Goal: Information Seeking & Learning: Find specific page/section

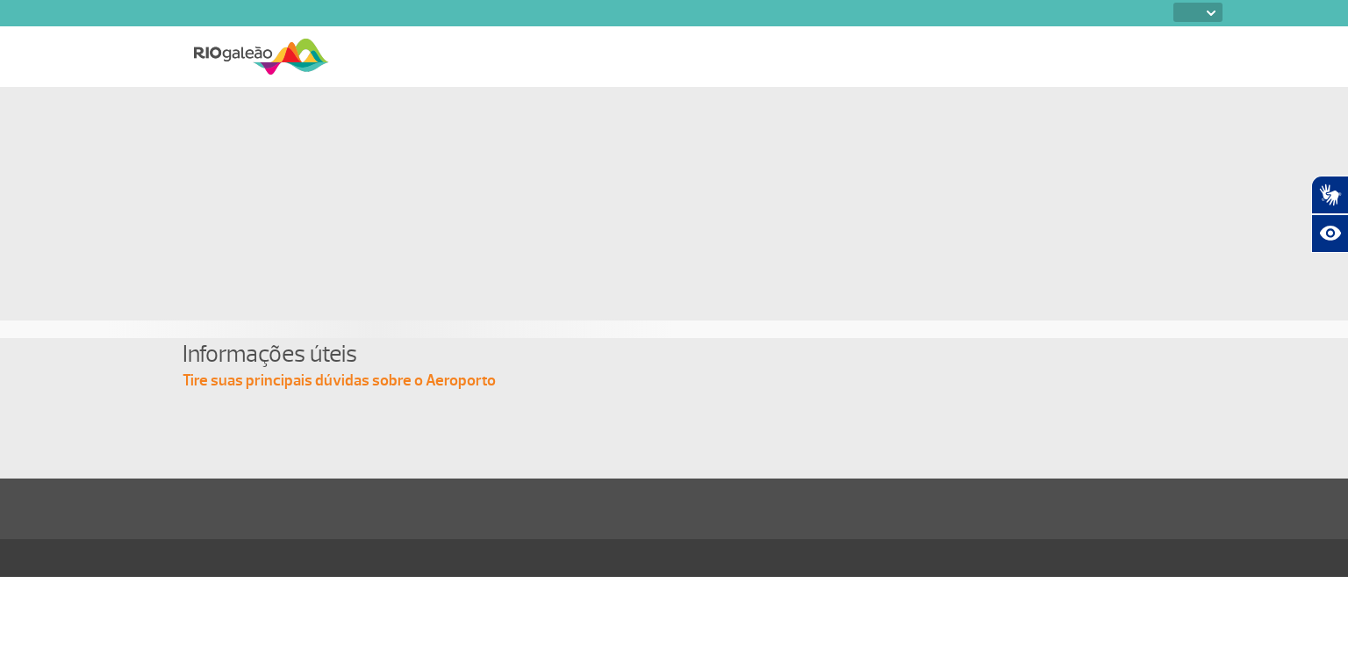
select select
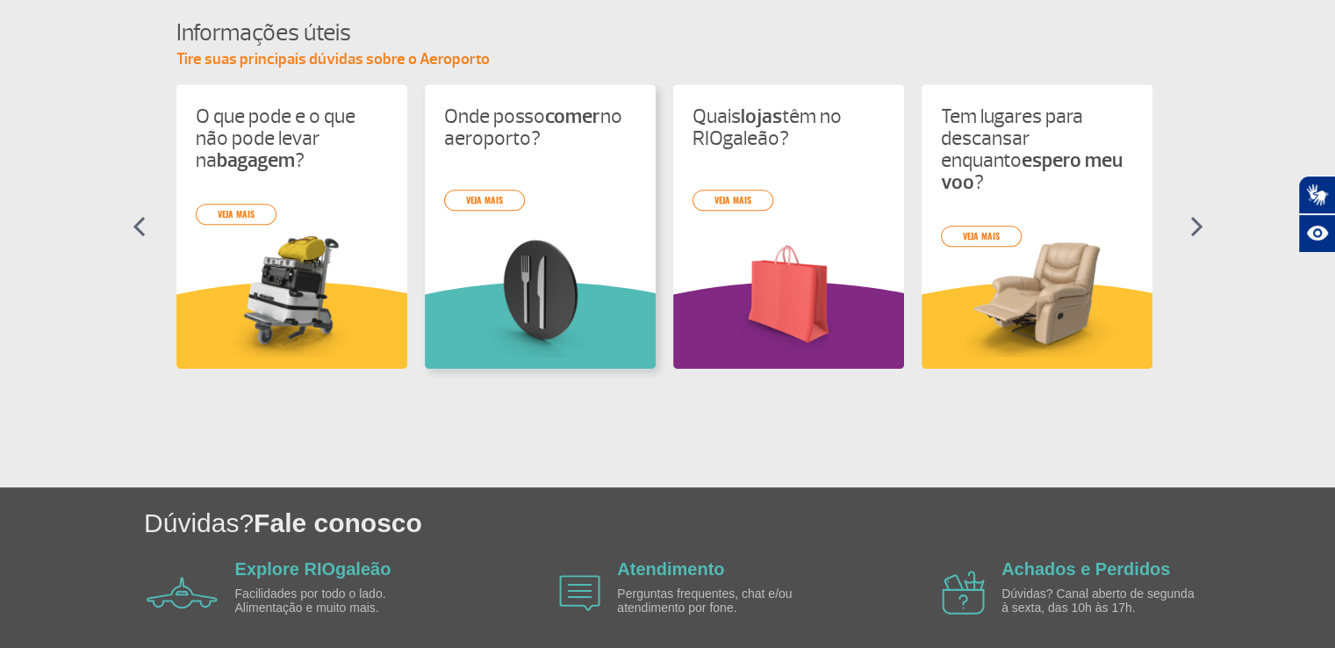
scroll to position [779, 0]
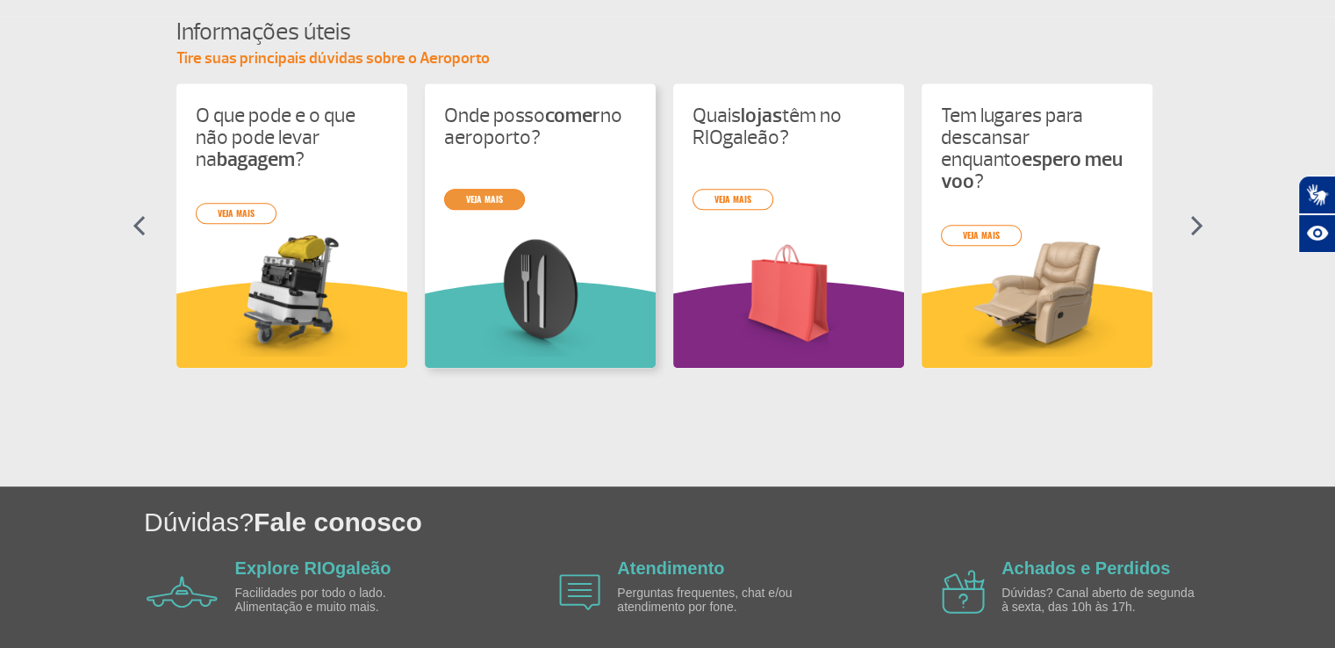
click at [492, 201] on link "veja mais" at bounding box center [484, 199] width 81 height 21
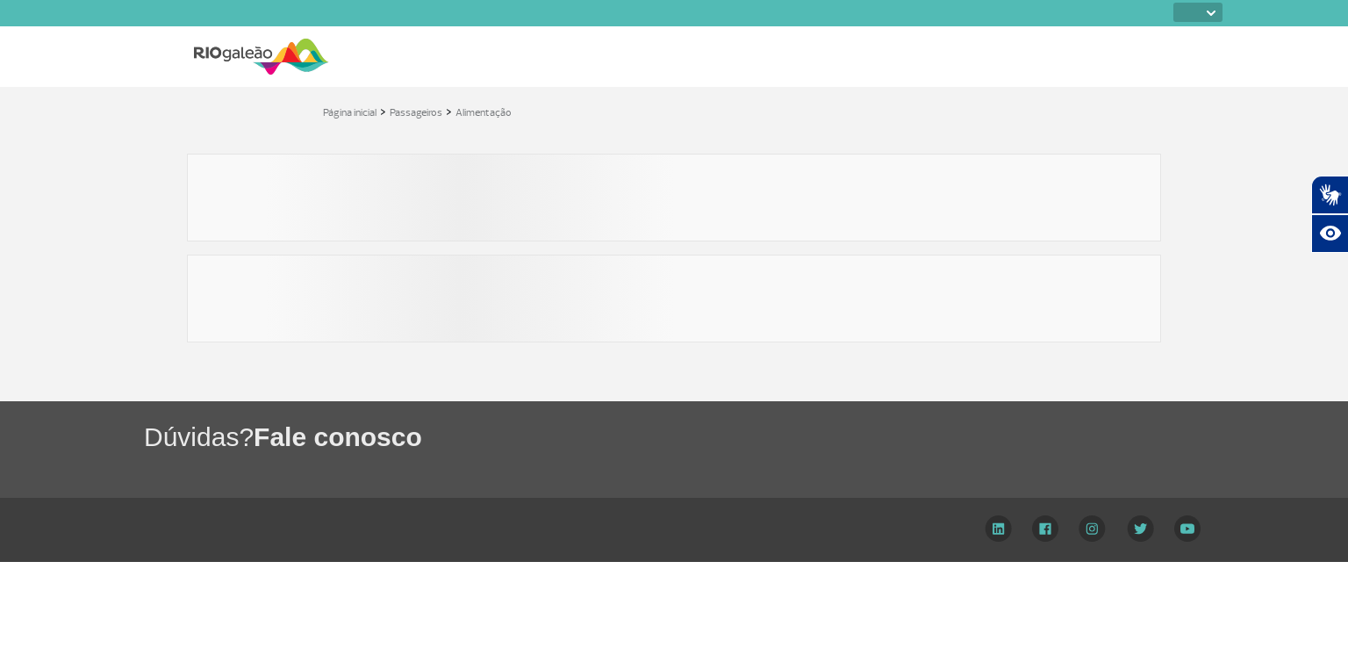
select select
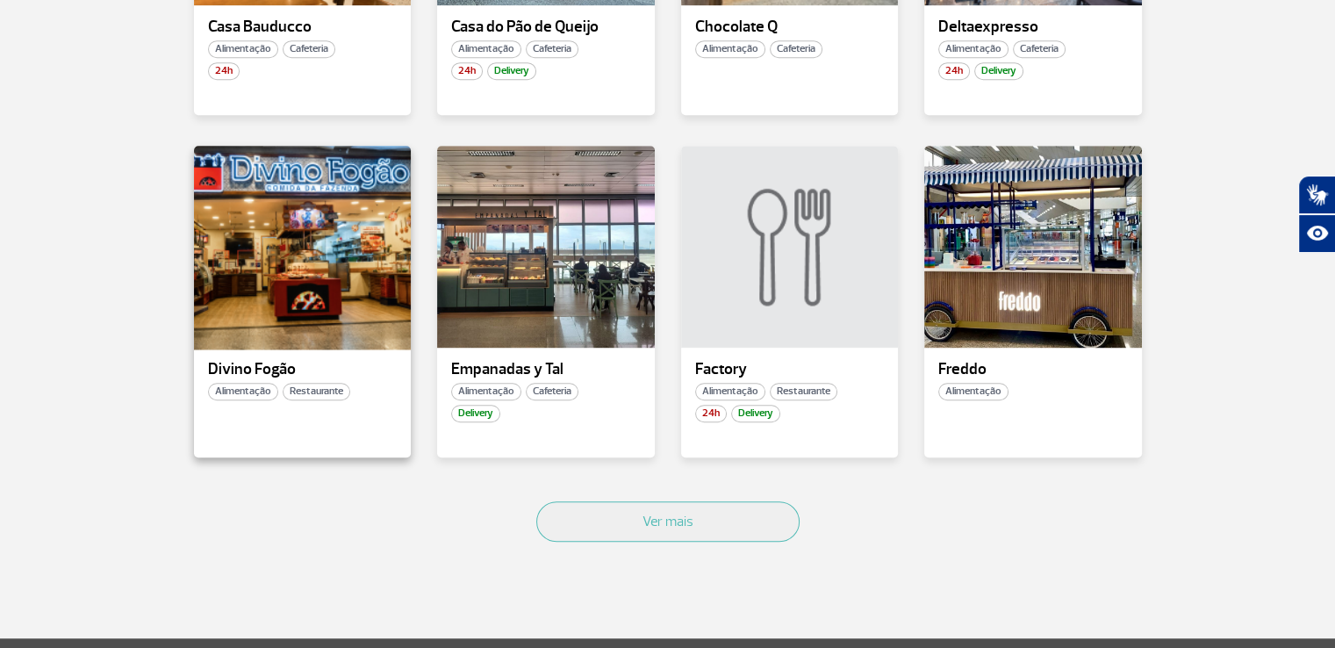
scroll to position [1109, 0]
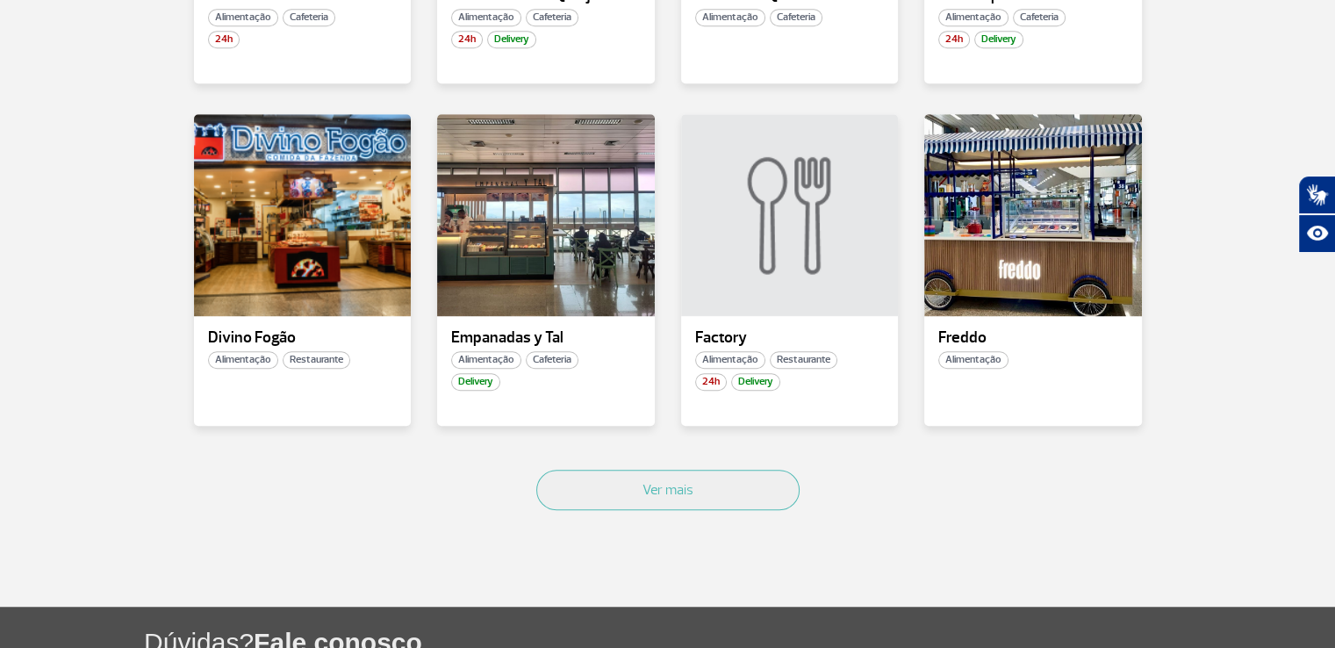
click at [693, 514] on div "Ver mais" at bounding box center [668, 509] width 974 height 106
drag, startPoint x: 247, startPoint y: 283, endPoint x: 234, endPoint y: 341, distance: 59.2
drag, startPoint x: 234, startPoint y: 341, endPoint x: 83, endPoint y: 280, distance: 163.5
drag, startPoint x: 269, startPoint y: 338, endPoint x: 364, endPoint y: 506, distance: 193.3
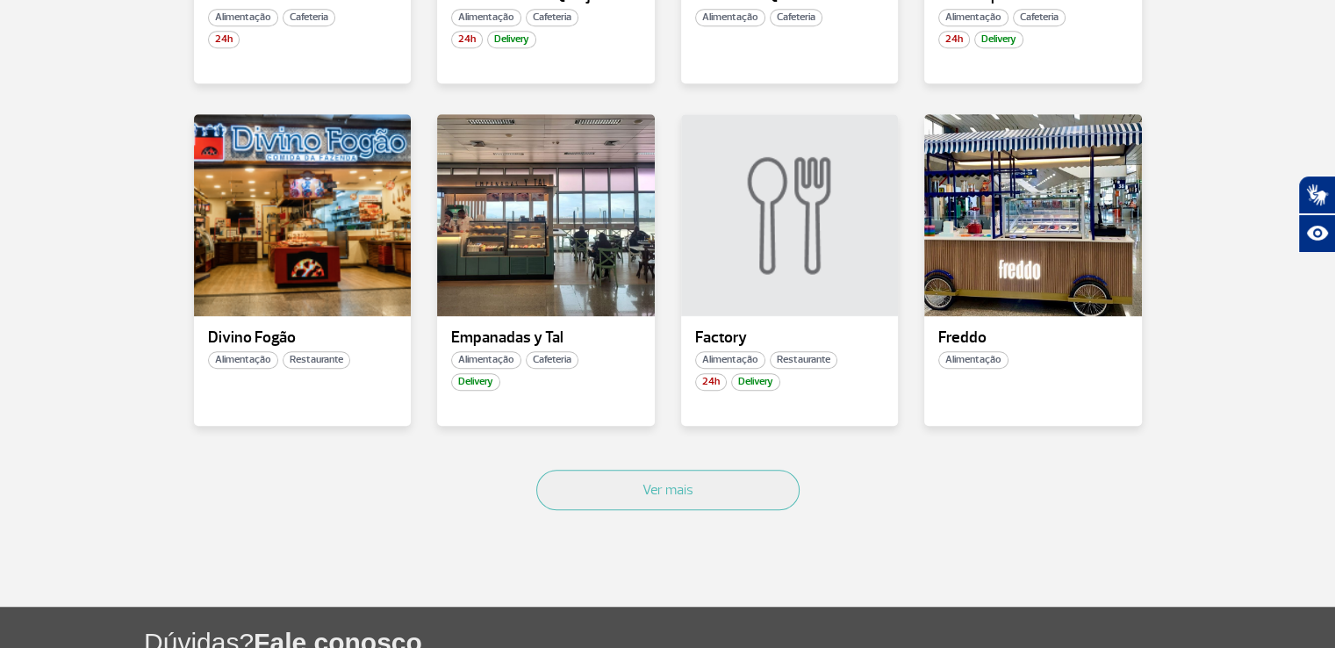
click at [362, 506] on div "Ver mais" at bounding box center [668, 509] width 974 height 106
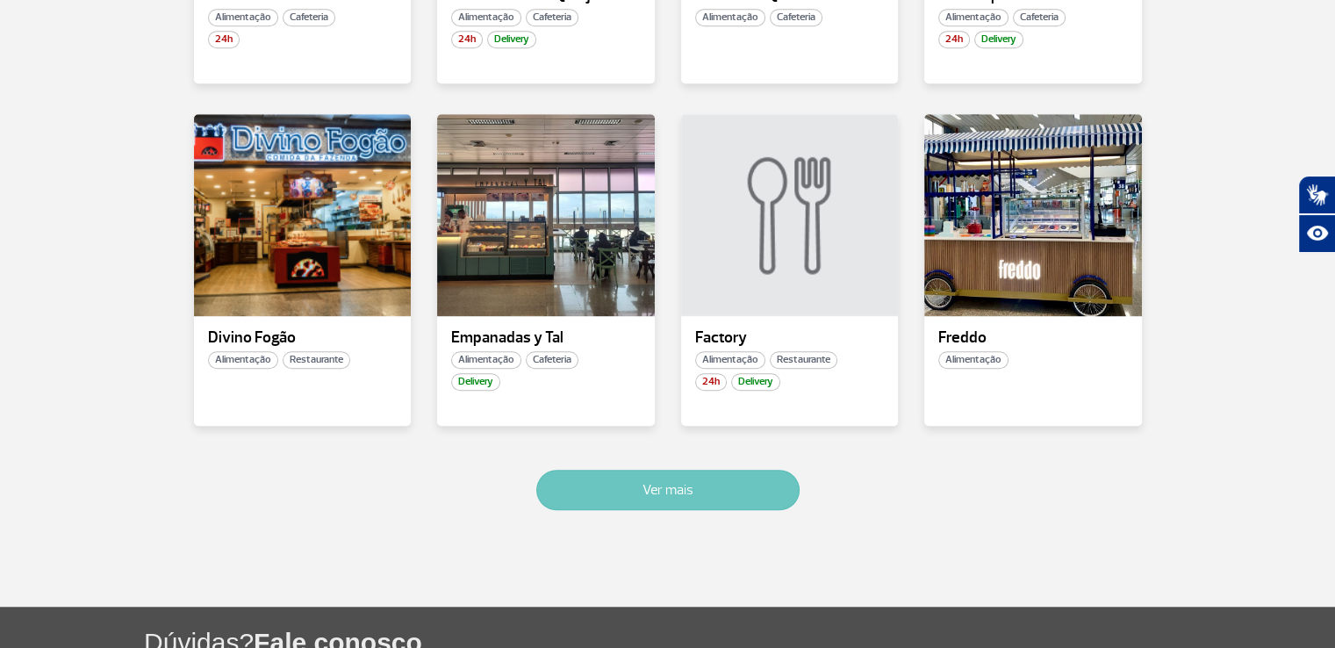
click at [597, 481] on button "Ver mais" at bounding box center [667, 490] width 263 height 40
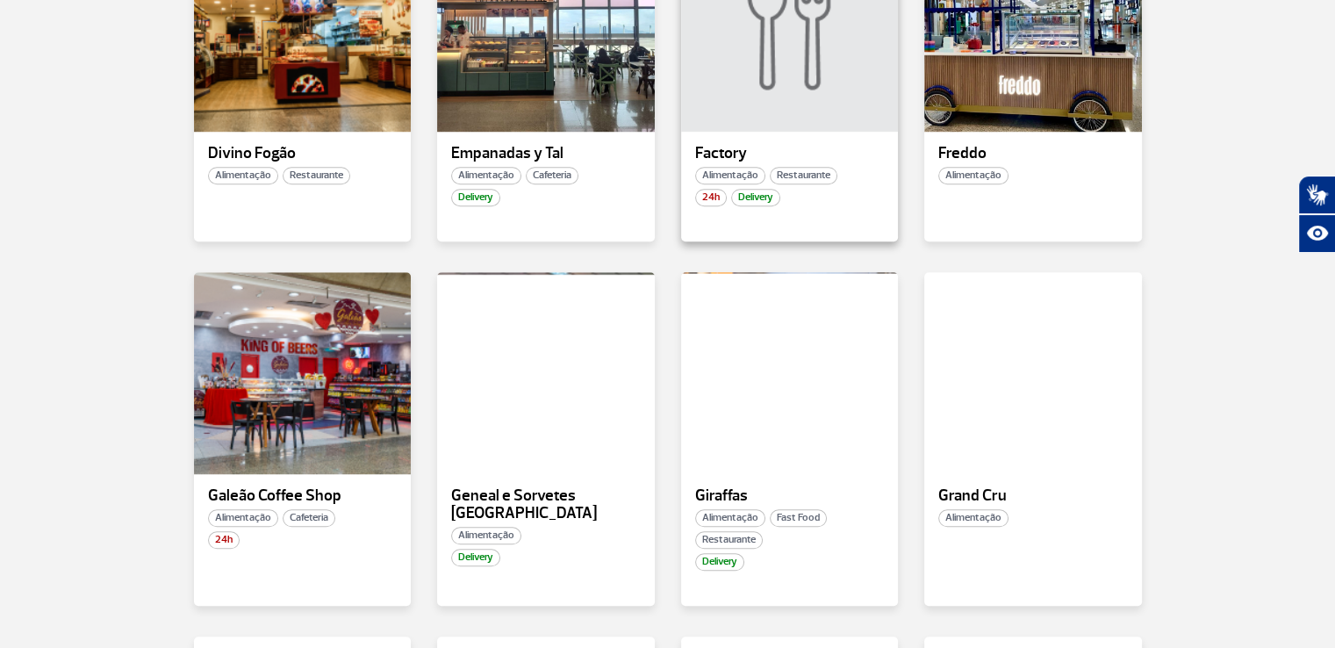
scroll to position [1191, 0]
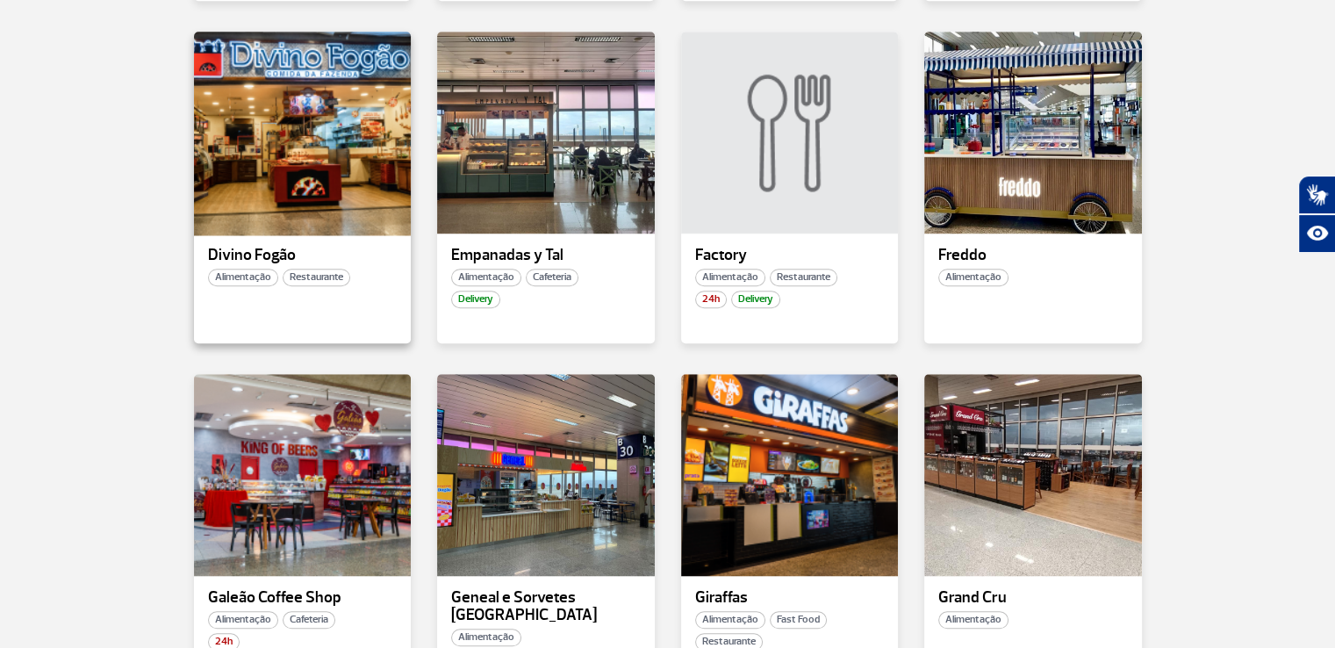
click at [260, 168] on div at bounding box center [301, 132] width 221 height 206
